Goal: Task Accomplishment & Management: Use online tool/utility

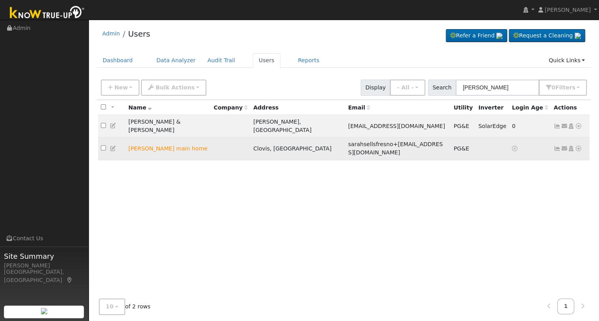
click at [578, 146] on icon at bounding box center [578, 149] width 7 height 6
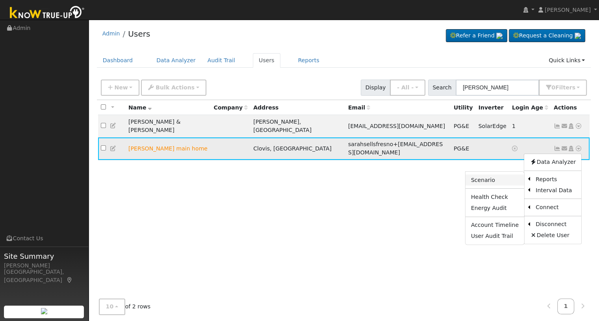
click at [500, 174] on link "Scenario" at bounding box center [494, 179] width 59 height 11
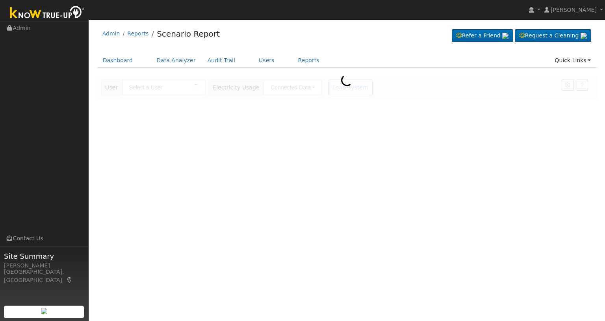
type input "[PERSON_NAME] main home"
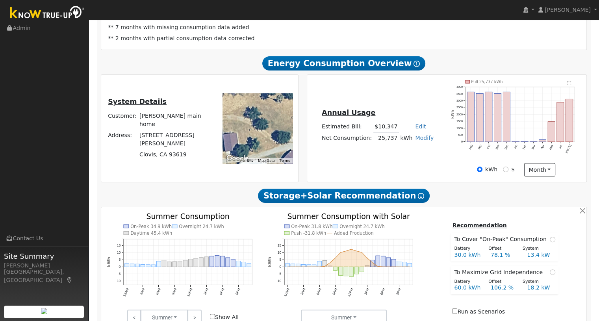
scroll to position [157, 0]
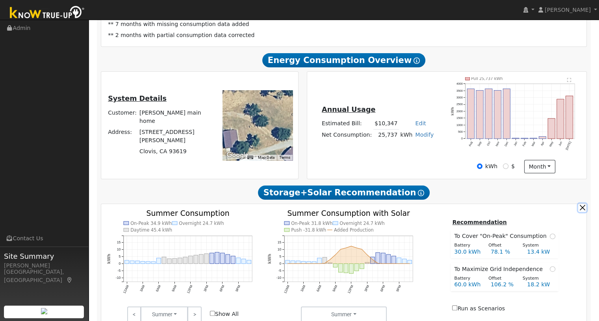
click at [580, 212] on button "button" at bounding box center [582, 208] width 8 height 8
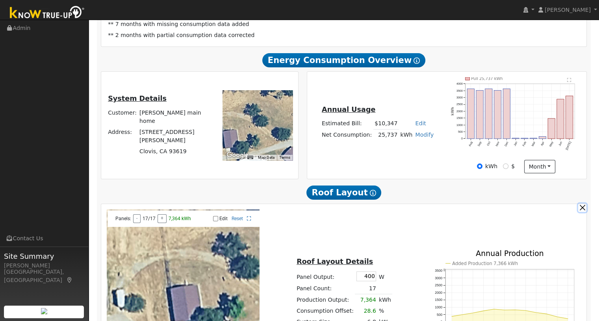
click at [582, 212] on button "button" at bounding box center [582, 208] width 8 height 8
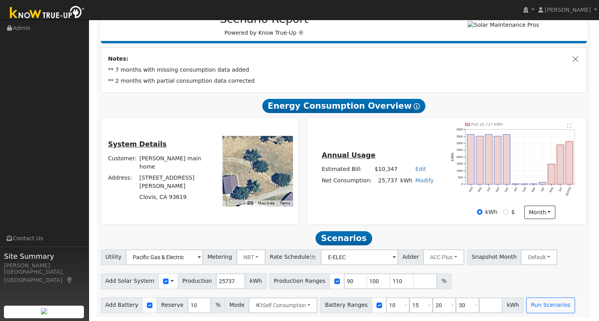
click at [418, 181] on link "Modify" at bounding box center [424, 180] width 19 height 6
click at [409, 195] on link "Add Consumption" at bounding box center [394, 192] width 66 height 11
type input "25737"
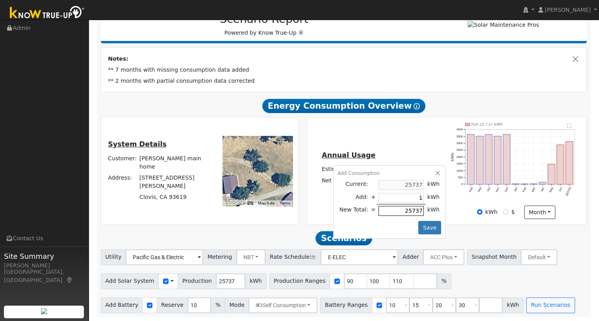
type input "12"
type input "25749"
type input "120"
type input "25857"
type input "1200"
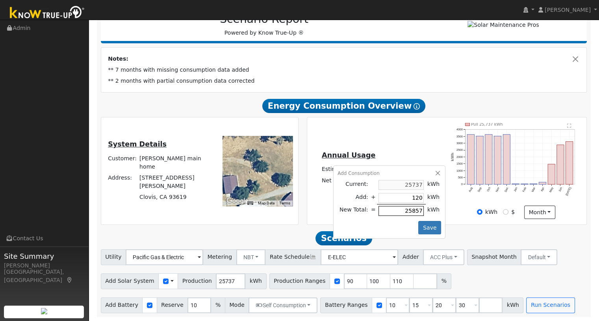
type input "26937"
type input "1200"
click at [422, 223] on button "Save" at bounding box center [429, 227] width 23 height 13
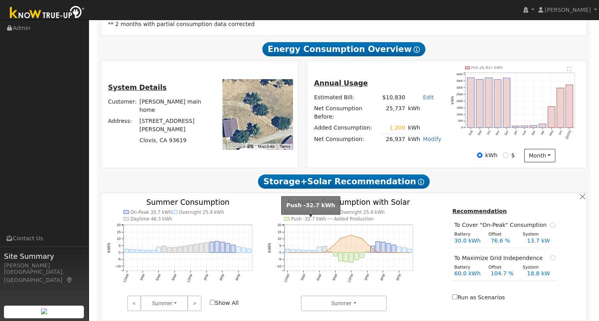
scroll to position [183, 0]
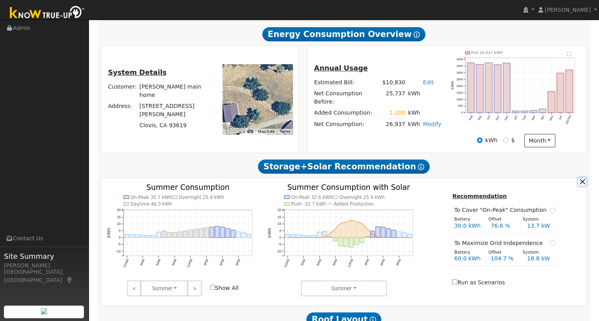
click at [580, 185] on button "button" at bounding box center [582, 182] width 8 height 8
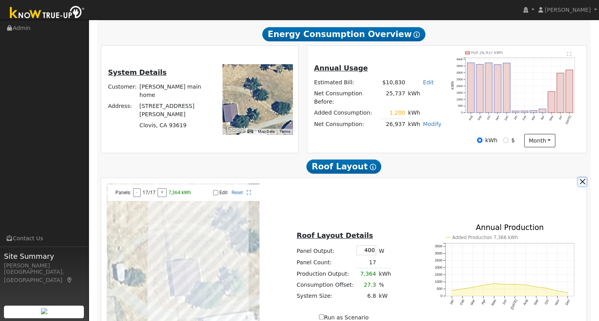
click at [581, 185] on button "button" at bounding box center [582, 182] width 8 height 8
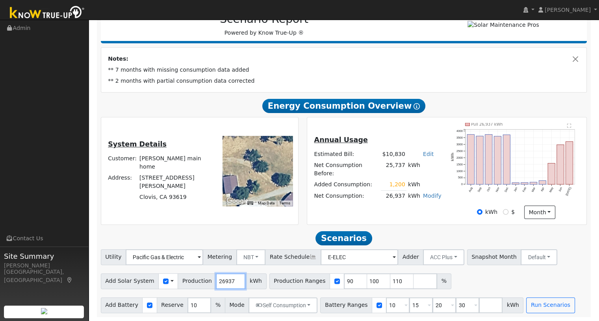
drag, startPoint x: 224, startPoint y: 280, endPoint x: 204, endPoint y: 285, distance: 20.3
click at [204, 285] on div "Add Solar System Use CSV Data Production 26937 kWh" at bounding box center [184, 281] width 166 height 16
type input "28495"
drag, startPoint x: 335, startPoint y: 281, endPoint x: 329, endPoint y: 281, distance: 6.3
click at [344, 281] on input "90" at bounding box center [356, 281] width 24 height 16
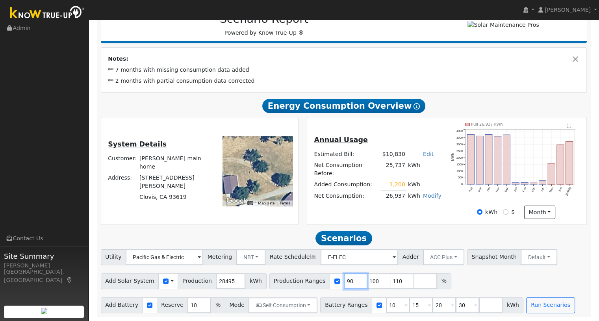
type input "100"
type input "110"
type input "100"
drag, startPoint x: 361, startPoint y: 281, endPoint x: 352, endPoint y: 281, distance: 9.1
click at [367, 281] on input "110" at bounding box center [379, 281] width 24 height 16
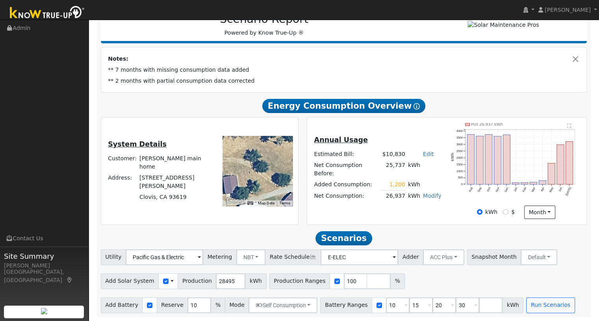
click at [290, 234] on h2 "Scenarios Scenario" at bounding box center [344, 238] width 486 height 15
click at [280, 308] on button "Self Consumption" at bounding box center [282, 305] width 69 height 16
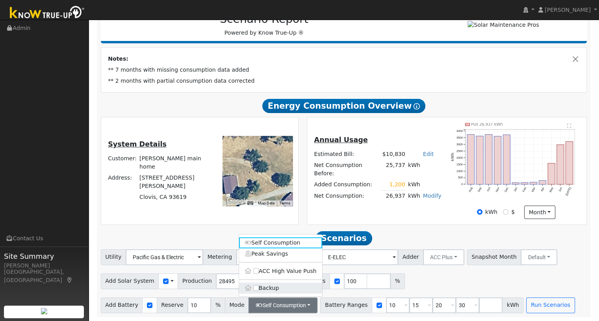
click at [257, 291] on label "Backup" at bounding box center [280, 287] width 83 height 11
click at [257, 291] on input "Backup" at bounding box center [256, 288] width 6 height 6
type input "20"
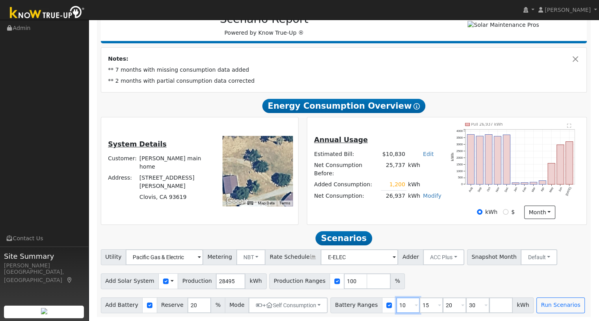
drag, startPoint x: 391, startPoint y: 306, endPoint x: 384, endPoint y: 306, distance: 6.7
click at [396, 306] on input "10" at bounding box center [408, 305] width 24 height 16
click at [399, 310] on input "54" at bounding box center [408, 305] width 24 height 16
type input "15"
type input "20"
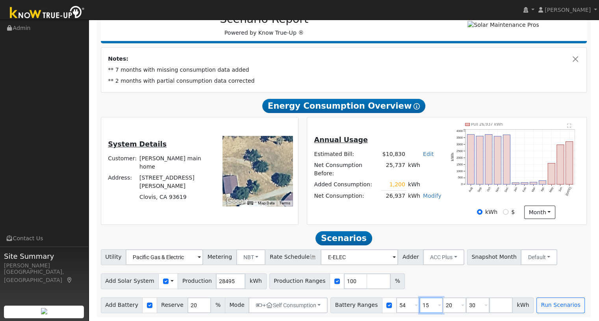
type input "30"
type input "54"
click at [419, 304] on input "20" at bounding box center [431, 305] width 24 height 16
click at [396, 307] on input "15" at bounding box center [408, 305] width 24 height 16
type input "20"
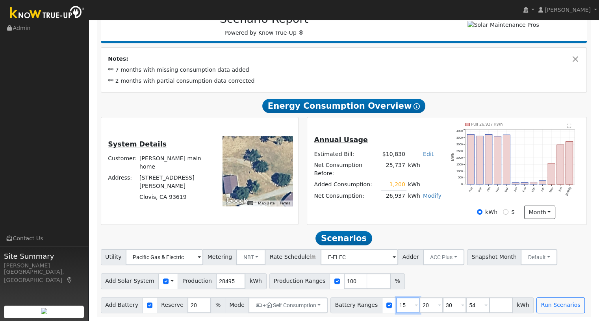
type input "30"
type input "54"
drag, startPoint x: 391, startPoint y: 308, endPoint x: 385, endPoint y: 307, distance: 6.3
click at [396, 307] on input "20" at bounding box center [408, 305] width 24 height 16
type input "30"
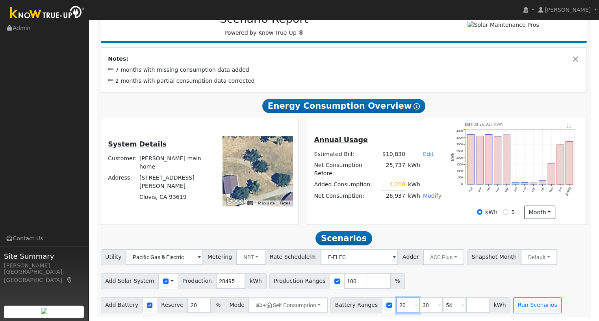
type input "54"
drag, startPoint x: 391, startPoint y: 307, endPoint x: 385, endPoint y: 307, distance: 5.5
click at [396, 307] on input "30" at bounding box center [408, 305] width 24 height 16
type input "54"
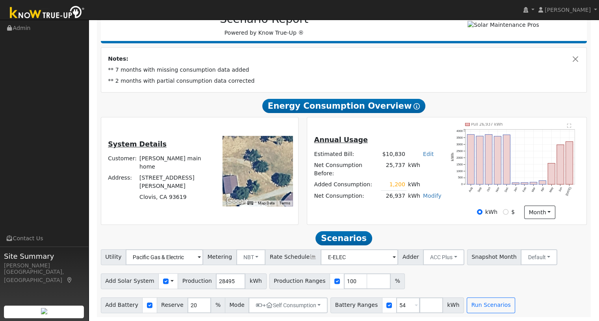
click at [405, 285] on div "Add Solar System Use CSV Data Production 28495 kWh Production Ranges 100 %" at bounding box center [343, 279] width 489 height 19
click at [472, 305] on button "Run Scenarios" at bounding box center [491, 305] width 48 height 16
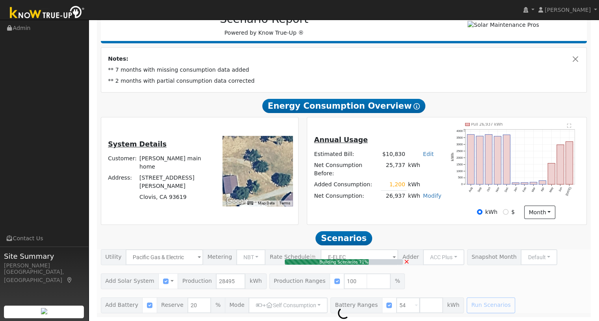
type input "19.0"
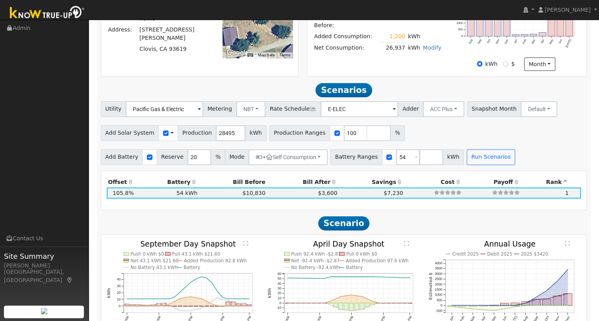
scroll to position [172, 0]
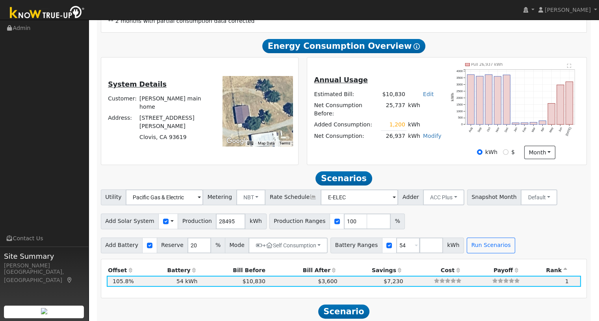
drag, startPoint x: 269, startPoint y: 121, endPoint x: 291, endPoint y: 125, distance: 22.8
click at [291, 125] on div at bounding box center [257, 111] width 70 height 70
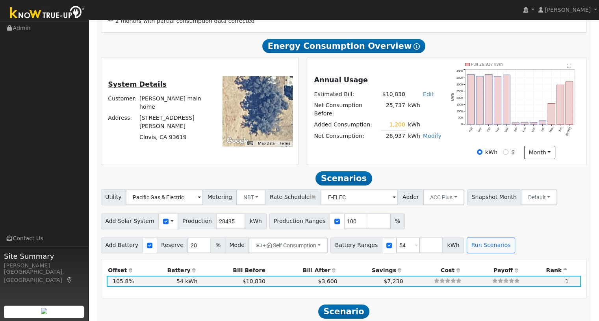
drag, startPoint x: 251, startPoint y: 100, endPoint x: 255, endPoint y: 147, distance: 47.0
click at [258, 150] on div "To navigate the map with touch gestures double-tap and hold your finger on the …" at bounding box center [256, 111] width 81 height 96
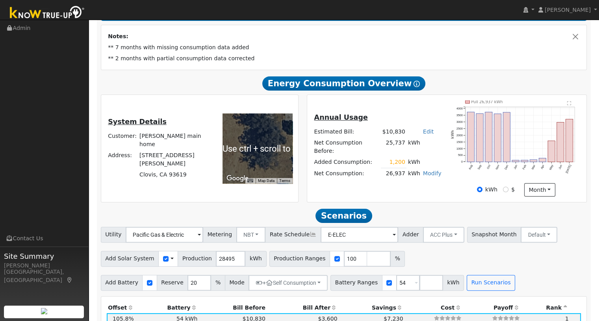
scroll to position [119, 0]
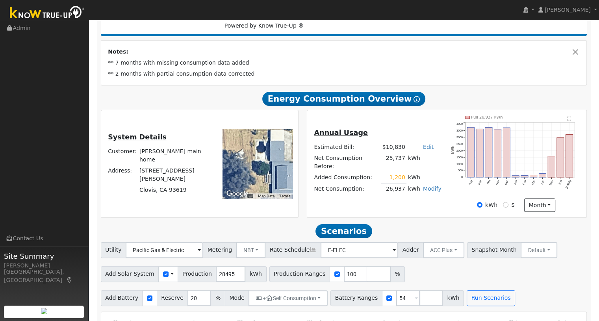
drag, startPoint x: 259, startPoint y: 157, endPoint x: 224, endPoint y: 185, distance: 45.3
click at [224, 185] on div at bounding box center [257, 164] width 70 height 70
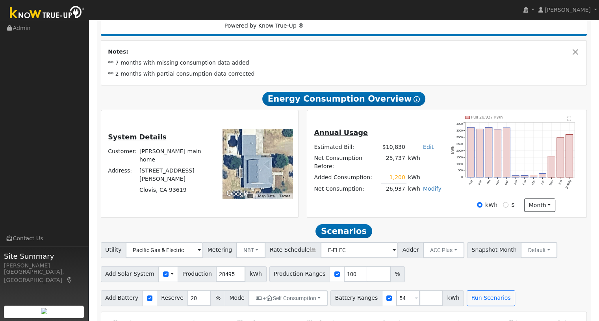
drag, startPoint x: 260, startPoint y: 163, endPoint x: 233, endPoint y: 156, distance: 27.3
click at [233, 156] on div at bounding box center [257, 164] width 70 height 70
click at [304, 157] on div "Annual Usage Estimated Bill: $10,830 Edit Estimated Bill $ Annual Net Consumpti…" at bounding box center [446, 164] width 289 height 108
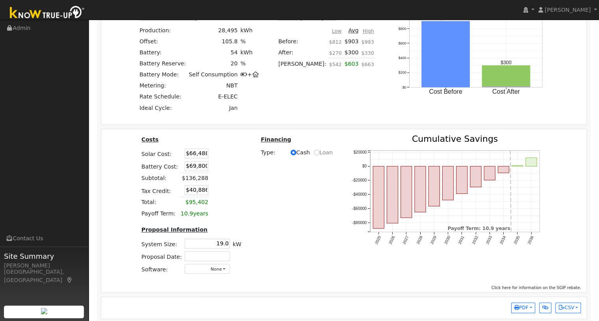
scroll to position [644, 0]
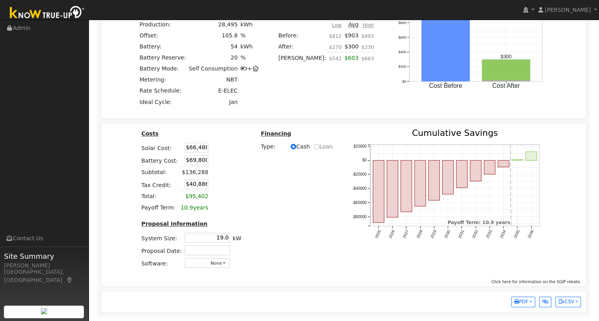
drag, startPoint x: 181, startPoint y: 161, endPoint x: 214, endPoint y: 163, distance: 32.7
click at [212, 163] on tr "Battery Cost: $69,800" at bounding box center [191, 160] width 103 height 13
type input "$50,000"
type input "$34,946"
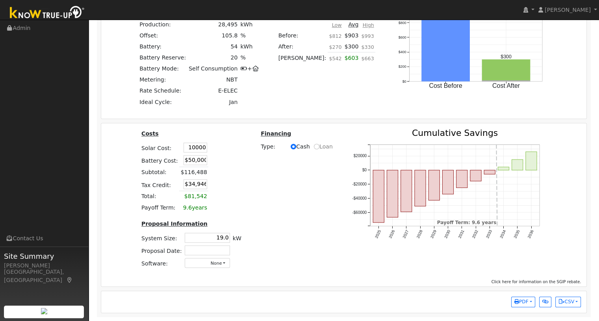
type input "$10,000"
type input "$18,000"
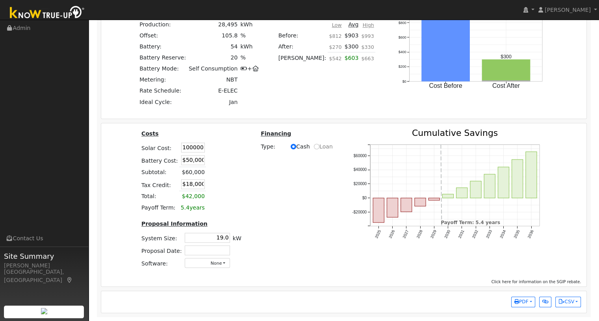
type input "$100,000"
type input "$45,000"
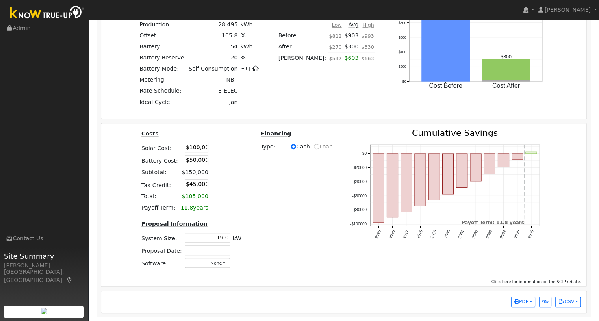
click at [231, 179] on table "Costs Solar Cost: $100,000 Battery Cost: $50,000 Subtotal: $150,000 Tax Credit:…" at bounding box center [191, 171] width 103 height 84
drag, startPoint x: 215, startPoint y: 236, endPoint x: 241, endPoint y: 239, distance: 26.1
click at [241, 239] on div "Costs Solar Cost: $100,000 Battery Cost: $50,000 Subtotal: $150,000 Tax Credit:…" at bounding box center [190, 202] width 119 height 146
drag, startPoint x: 179, startPoint y: 149, endPoint x: 230, endPoint y: 149, distance: 51.2
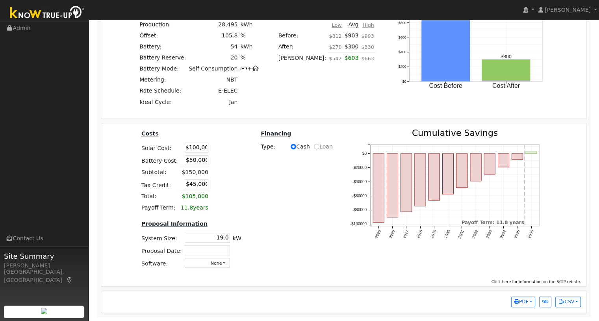
click at [230, 149] on table "Costs Solar Cost: $100,000 Battery Cost: $50,000 Subtotal: $150,000 Tax Credit:…" at bounding box center [191, 171] width 103 height 84
type input "$0"
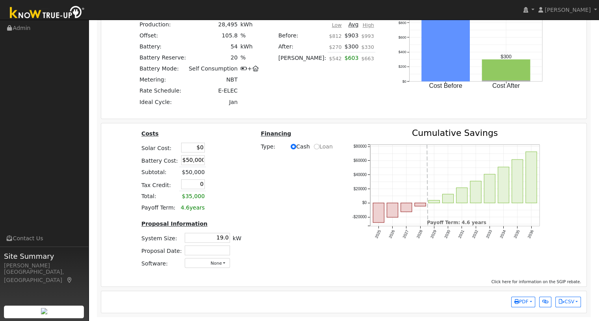
type input "0"
type input "$0"
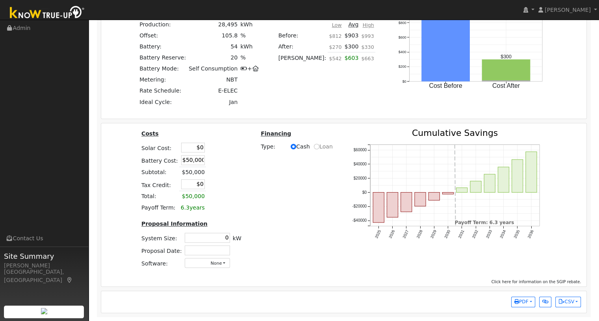
type input "0.0"
type input "$0"
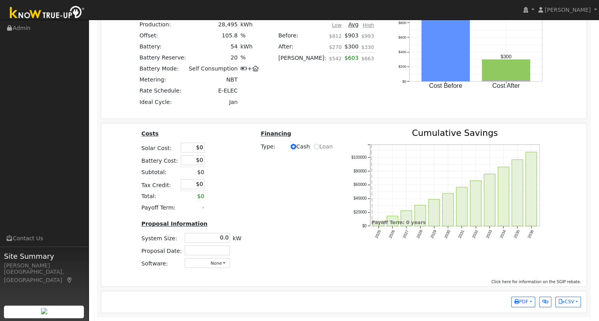
click at [290, 176] on div "Costs Solar Cost: $0 Battery Cost: $0 Subtotal: $0 Tax Credit: $0 Total: $0 Pay…" at bounding box center [343, 202] width 491 height 146
click at [192, 150] on input "$0" at bounding box center [193, 148] width 24 height 10
drag, startPoint x: 192, startPoint y: 150, endPoint x: 205, endPoint y: 150, distance: 12.6
click at [205, 150] on tr "Solar Cost: $0" at bounding box center [191, 147] width 103 height 13
type input "$100,000"
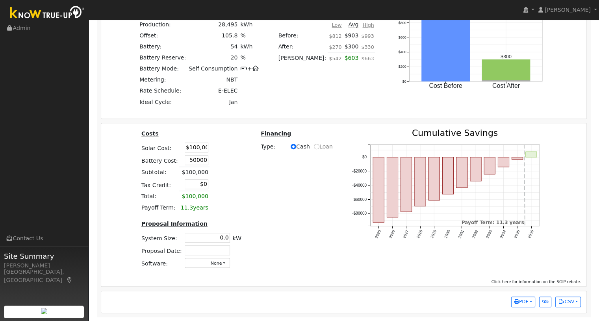
type input "$50,000"
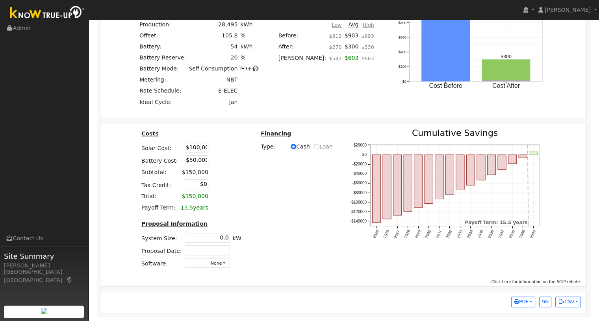
click at [209, 150] on td at bounding box center [217, 147] width 17 height 13
type input "$45,000"
type input "21.9"
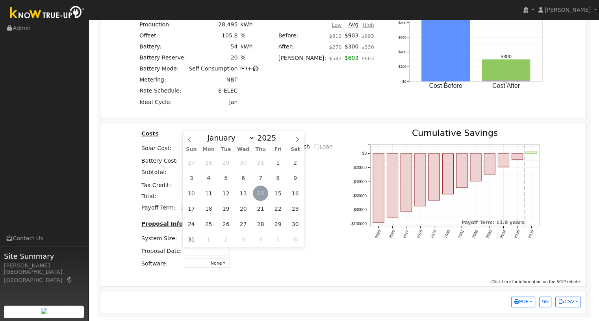
click at [262, 187] on span "14" at bounding box center [260, 192] width 15 height 15
type input "[DATE]"
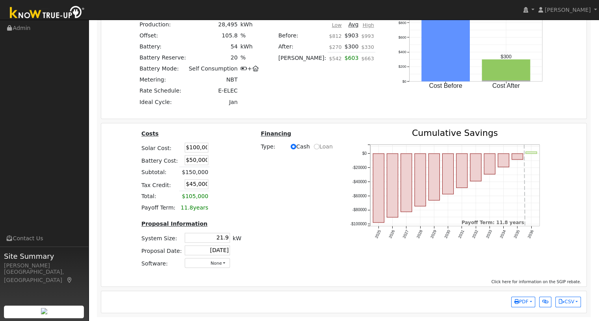
click at [263, 210] on div "Costs Solar Cost: $100,000 Battery Cost: $50,000 Subtotal: $150,000 Tax Credit:…" at bounding box center [343, 202] width 491 height 146
click at [515, 300] on icon "button" at bounding box center [516, 301] width 5 height 5
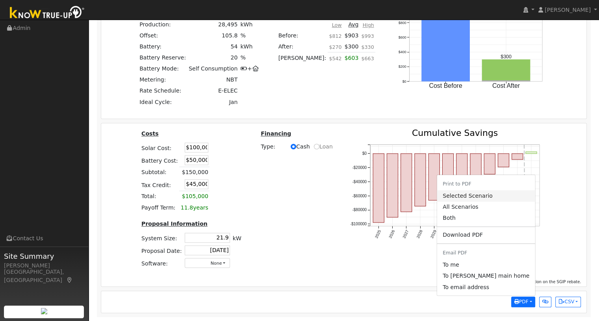
click at [476, 198] on link "Selected Scenario" at bounding box center [486, 195] width 98 height 11
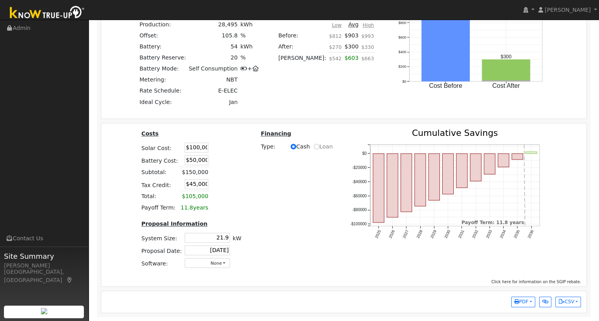
scroll to position [0, 0]
drag, startPoint x: 181, startPoint y: 150, endPoint x: 206, endPoint y: 154, distance: 25.2
click at [206, 154] on tr "Solar Cost: $100,000" at bounding box center [191, 147] width 103 height 13
type input "$40,000"
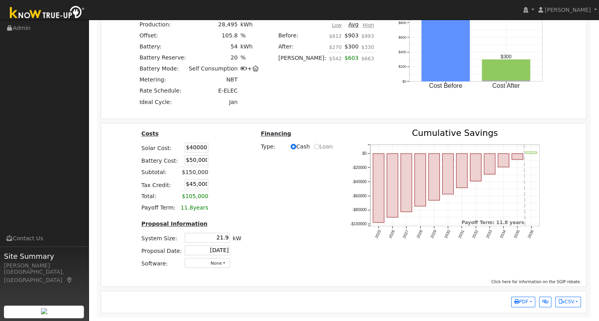
type input "$27,000"
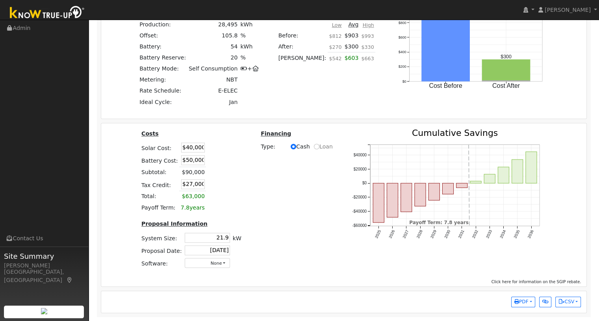
click at [247, 226] on div "Costs Solar Cost: $40,000 Battery Cost: $50,000 Subtotal: $90,000 Tax Credit: $…" at bounding box center [190, 202] width 119 height 146
click at [517, 300] on icon "button" at bounding box center [516, 301] width 5 height 5
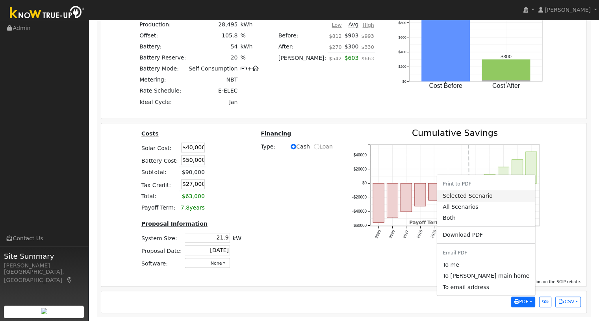
click at [480, 195] on link "Selected Scenario" at bounding box center [486, 195] width 98 height 11
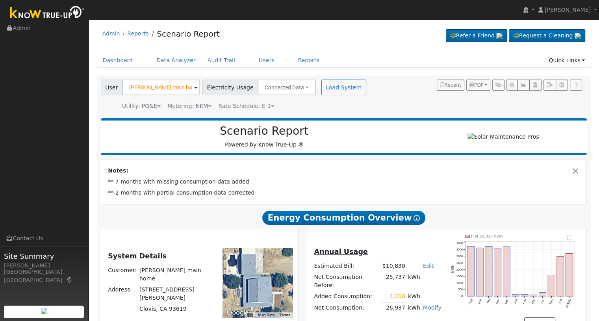
click at [194, 90] on span at bounding box center [195, 87] width 3 height 9
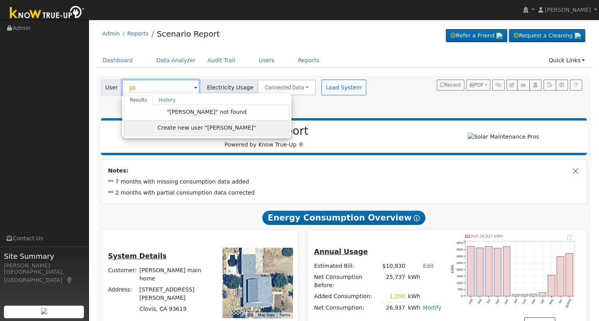
type input "g"
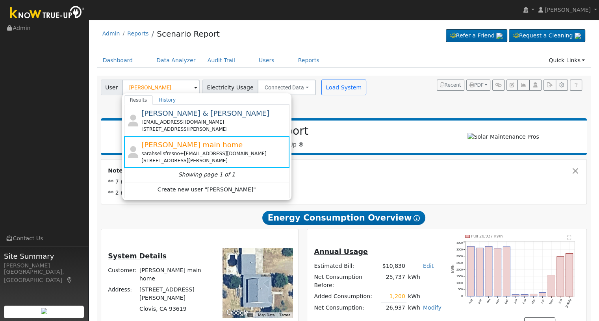
click at [395, 94] on div "User [PERSON_NAME] Results History [PERSON_NAME] & [PERSON_NAME] [EMAIL_ADDRESS…" at bounding box center [342, 93] width 486 height 33
type input "[PERSON_NAME] main home"
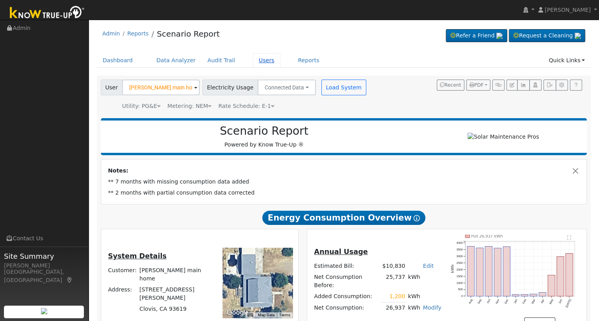
click at [253, 61] on link "Users" at bounding box center [267, 60] width 28 height 15
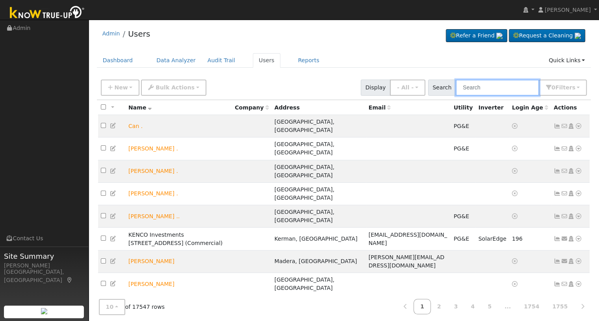
click at [487, 87] on input "text" at bounding box center [496, 88] width 83 height 16
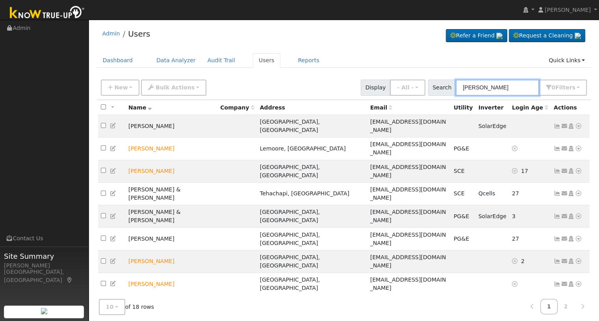
drag, startPoint x: 491, startPoint y: 88, endPoint x: 461, endPoint y: 85, distance: 30.1
click at [461, 85] on input "[PERSON_NAME]" at bounding box center [496, 88] width 83 height 16
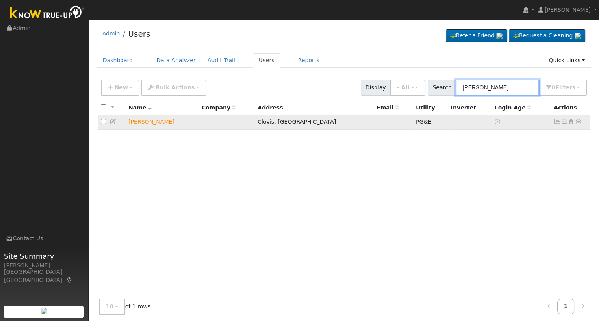
type input "daniel petty"
click at [577, 122] on icon at bounding box center [578, 122] width 7 height 6
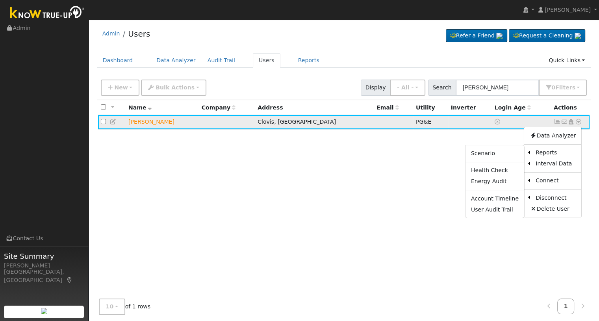
click at [496, 160] on ul "Scenario Health Check Energy Audit Account Timeline User Audit Trail" at bounding box center [494, 182] width 59 height 74
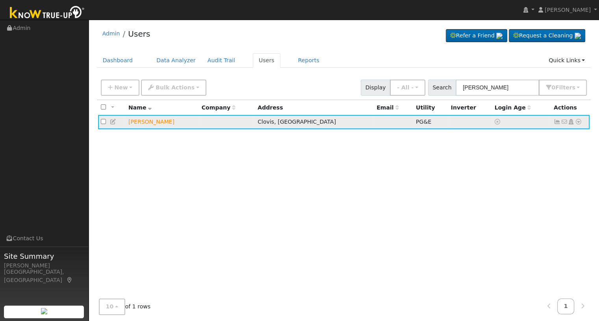
click at [579, 123] on icon at bounding box center [578, 122] width 7 height 6
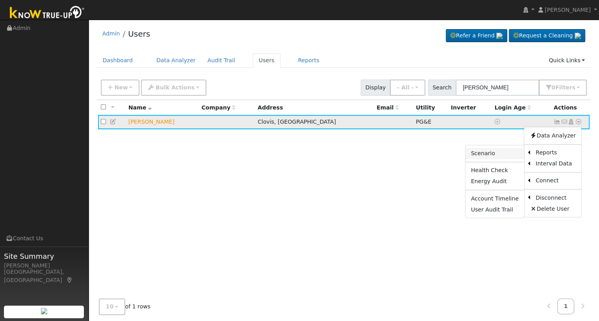
click at [494, 156] on link "Scenario" at bounding box center [494, 153] width 59 height 11
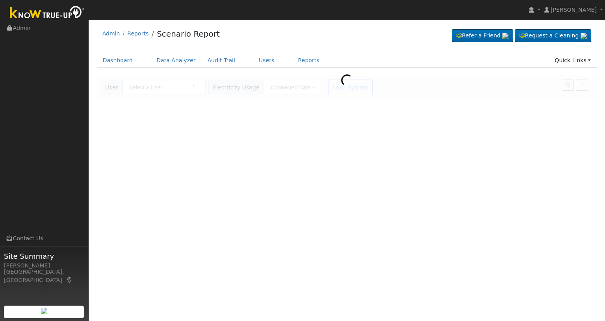
type input "[PERSON_NAME]"
